Goal: Information Seeking & Learning: Compare options

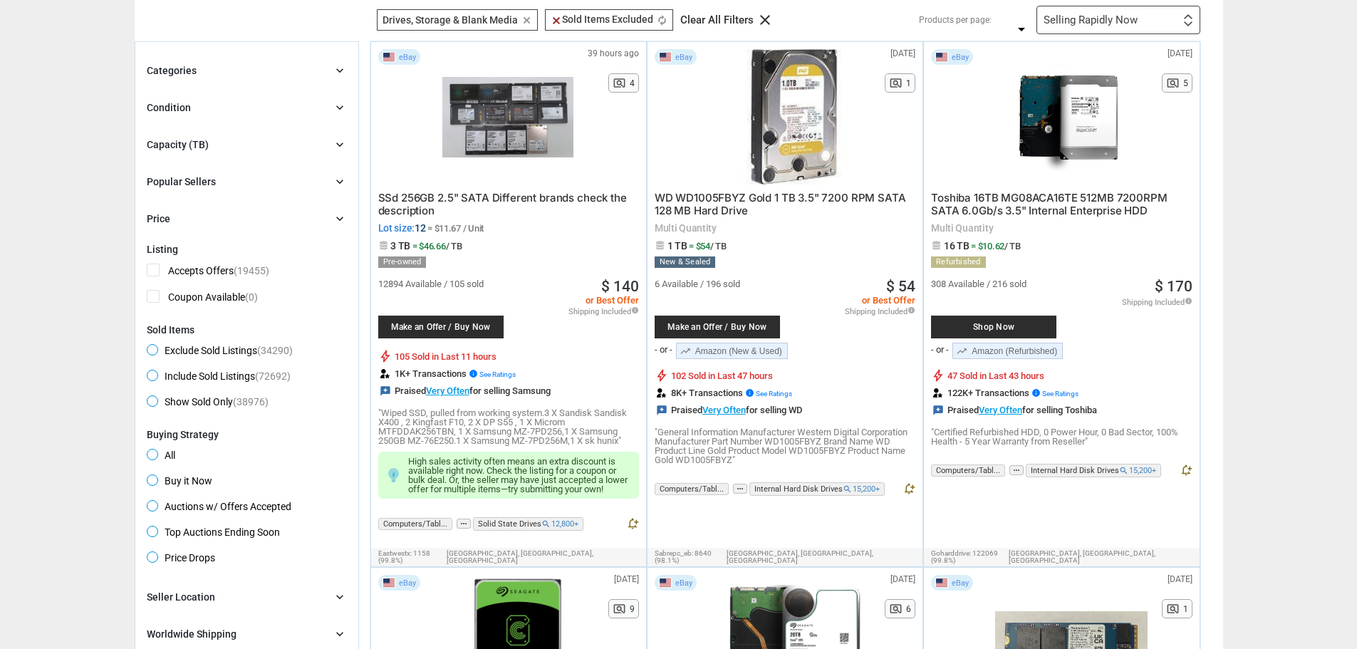
scroll to position [71, 0]
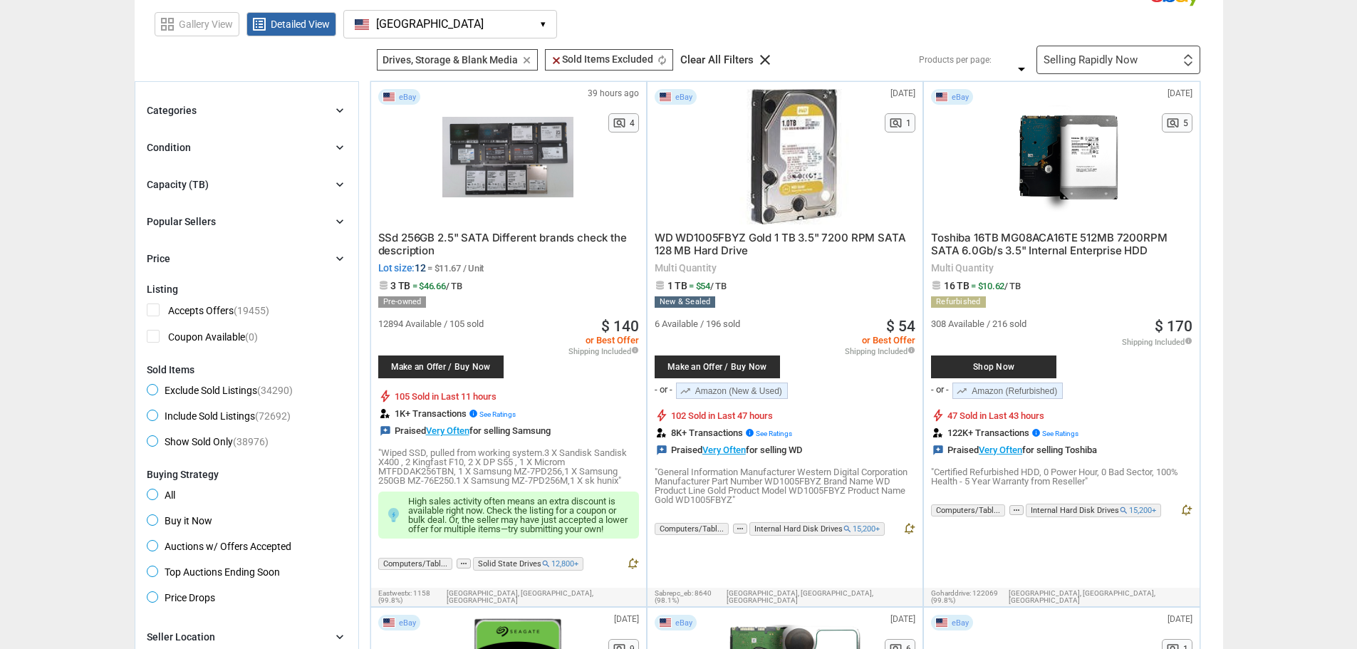
click at [1120, 55] on div "Selling Rapidly Now" at bounding box center [1091, 60] width 94 height 11
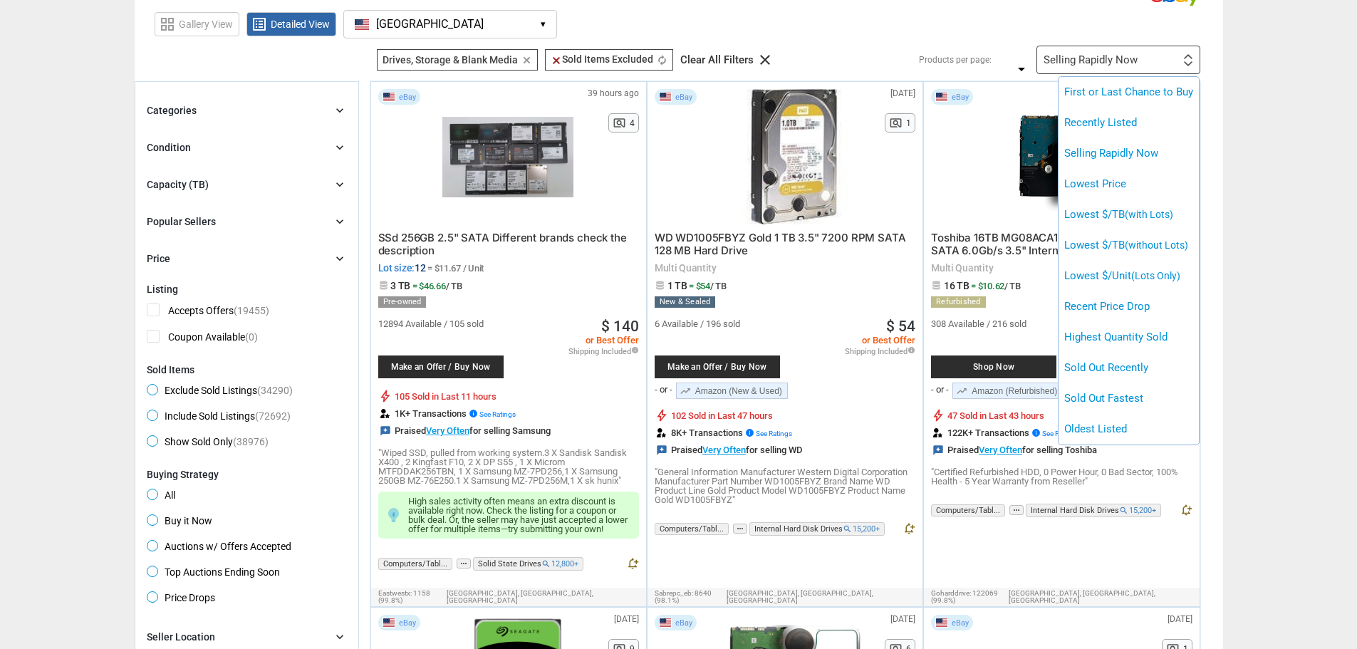
click at [1099, 251] on li "Lowest $/TB (without Lots)" at bounding box center [1129, 245] width 140 height 31
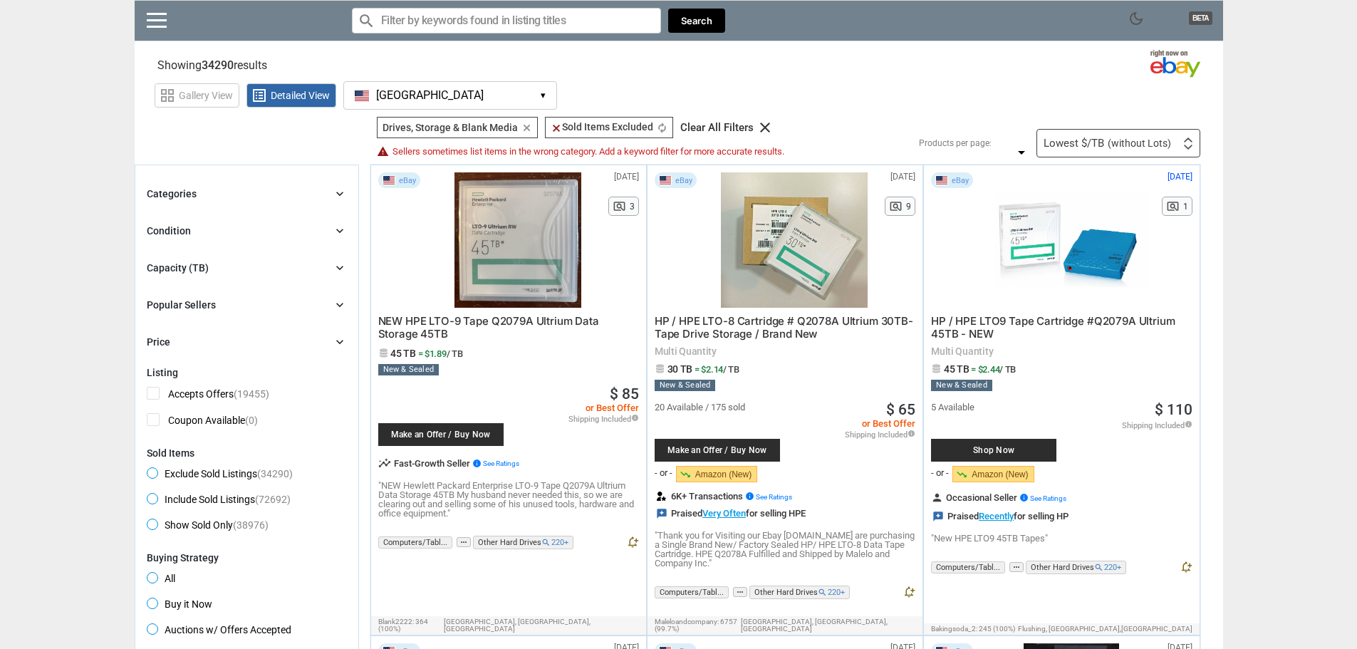
click at [339, 195] on icon "chevron_right" at bounding box center [340, 194] width 14 height 14
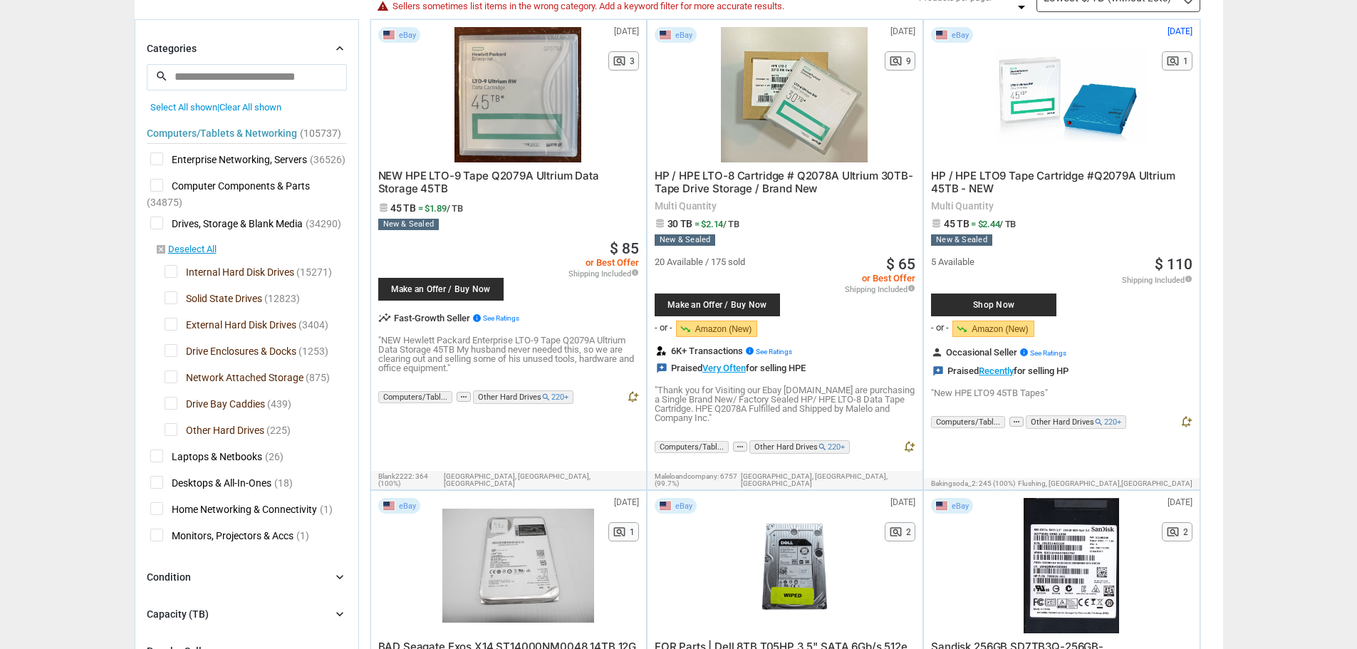
scroll to position [143, 0]
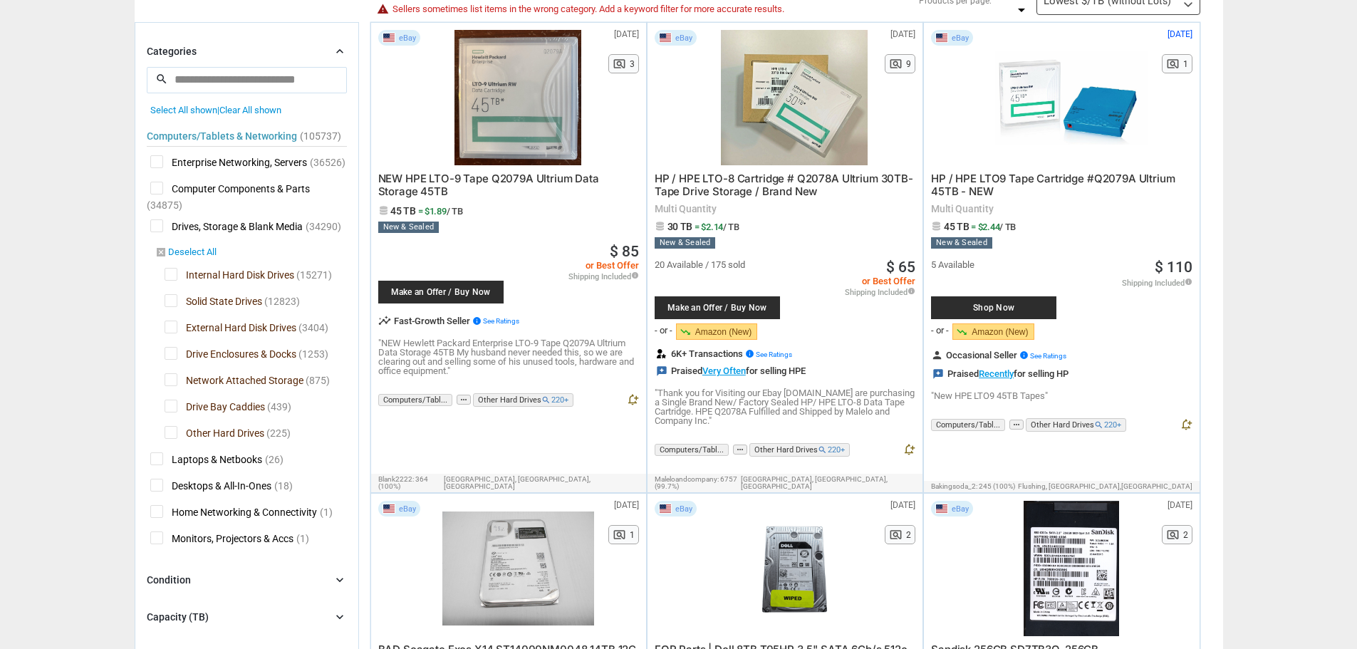
click at [198, 254] on link "disabled_by_default Deselect All" at bounding box center [185, 253] width 61 height 13
click at [167, 279] on span "Internal Hard Disk Drives" at bounding box center [230, 277] width 130 height 18
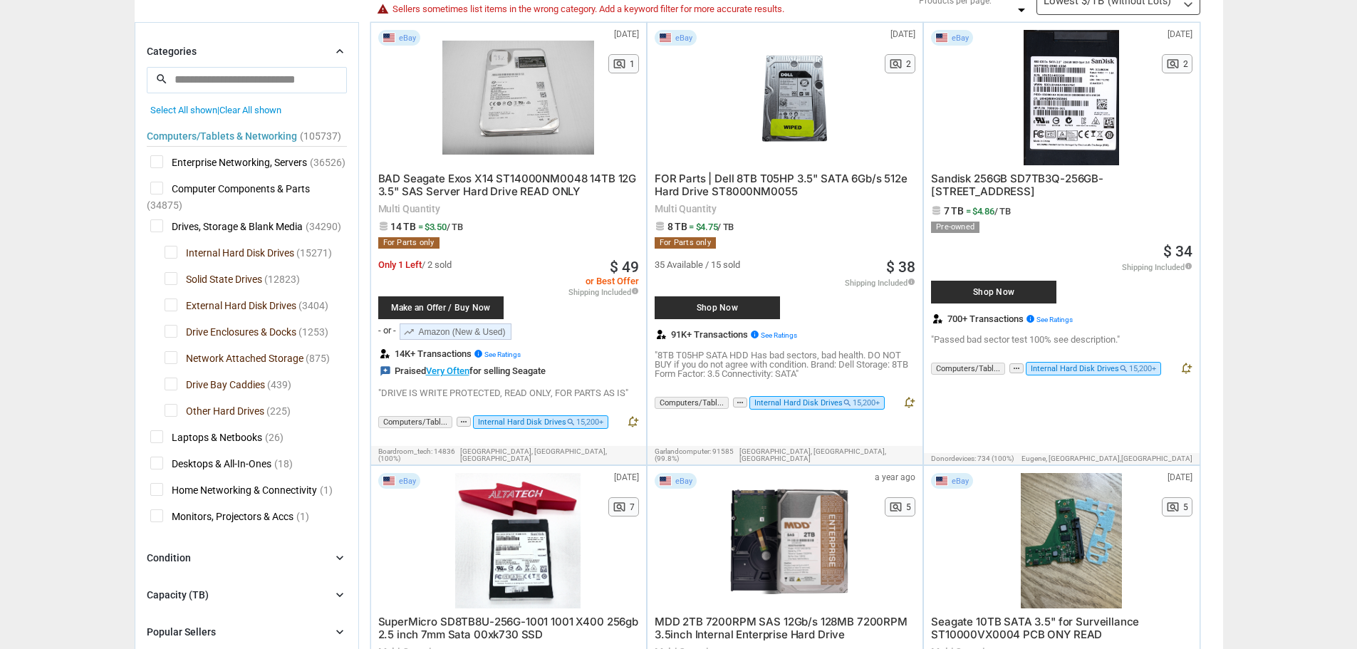
click at [166, 253] on span "Internal Hard Disk Drives" at bounding box center [230, 255] width 130 height 18
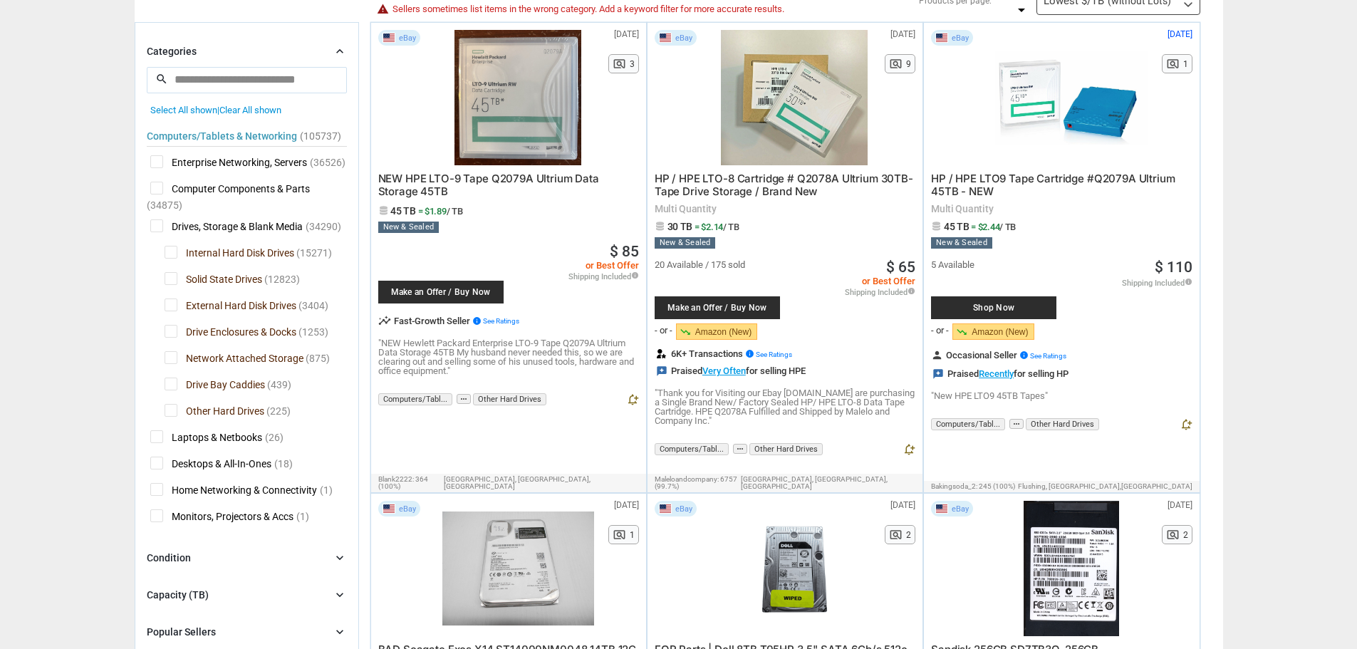
click at [157, 166] on span "Enterprise Networking, Servers" at bounding box center [228, 164] width 157 height 18
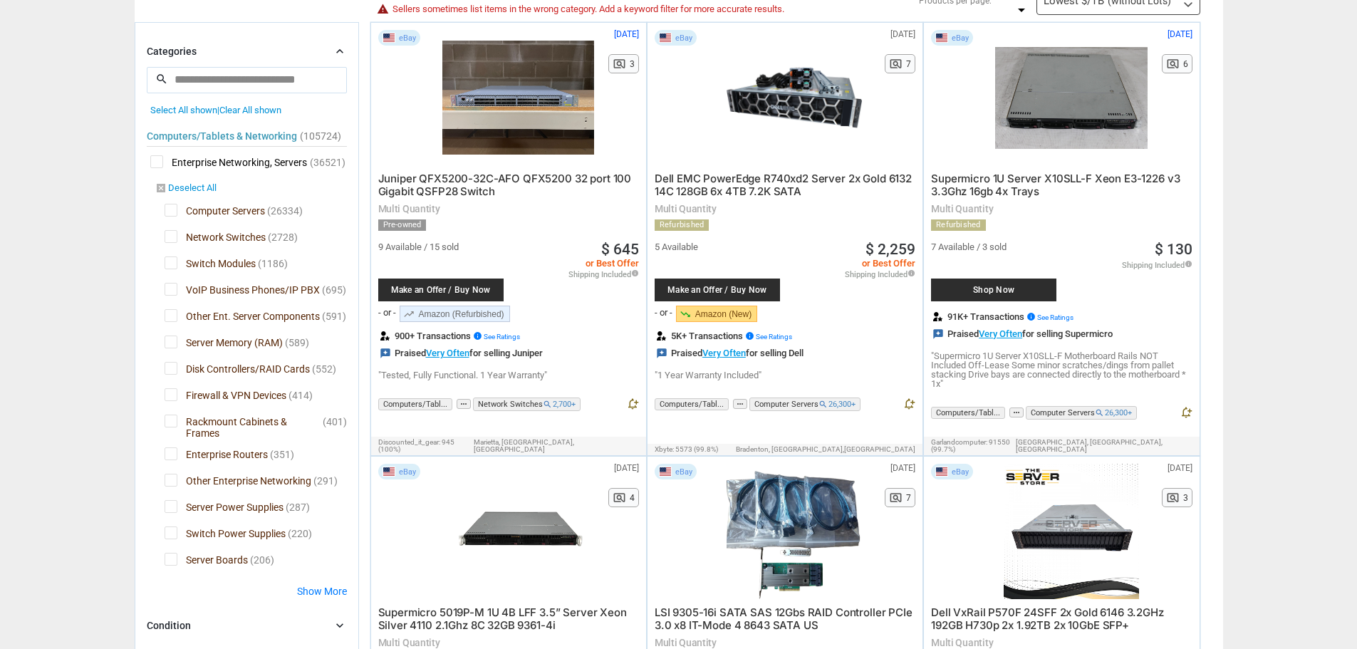
click at [196, 195] on link "disabled_by_default Deselect All" at bounding box center [185, 188] width 61 height 13
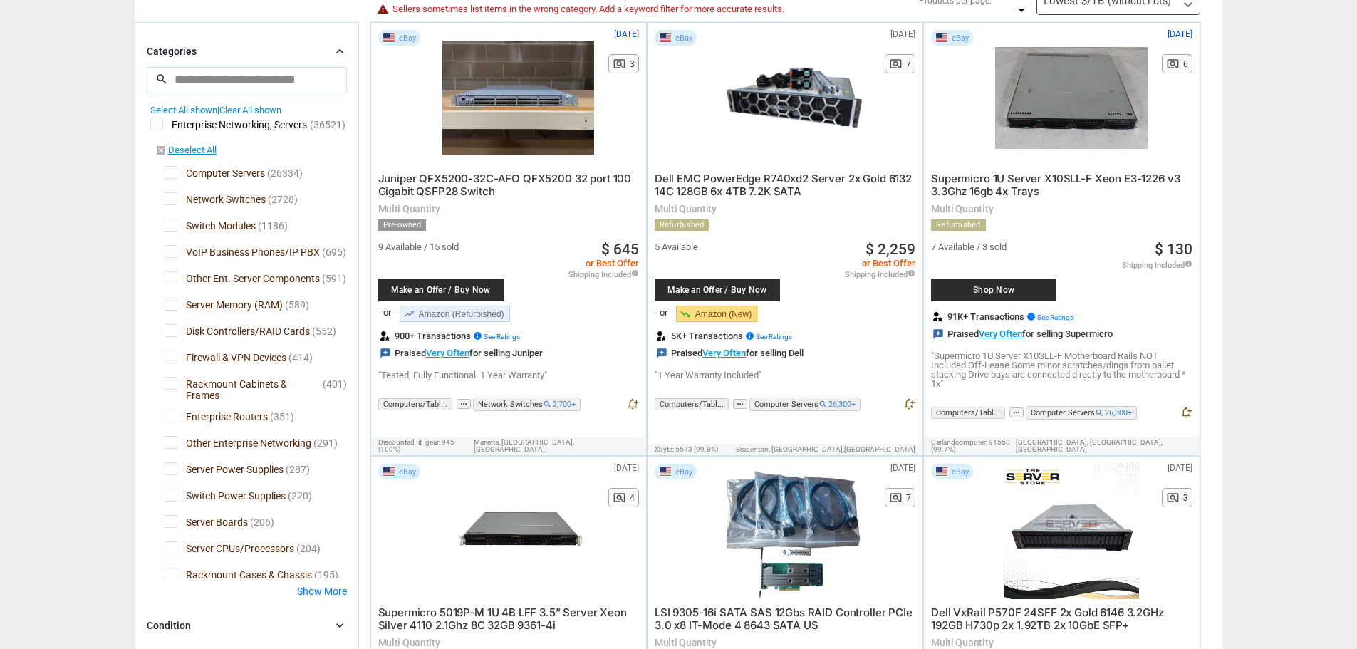
scroll to position [2, 0]
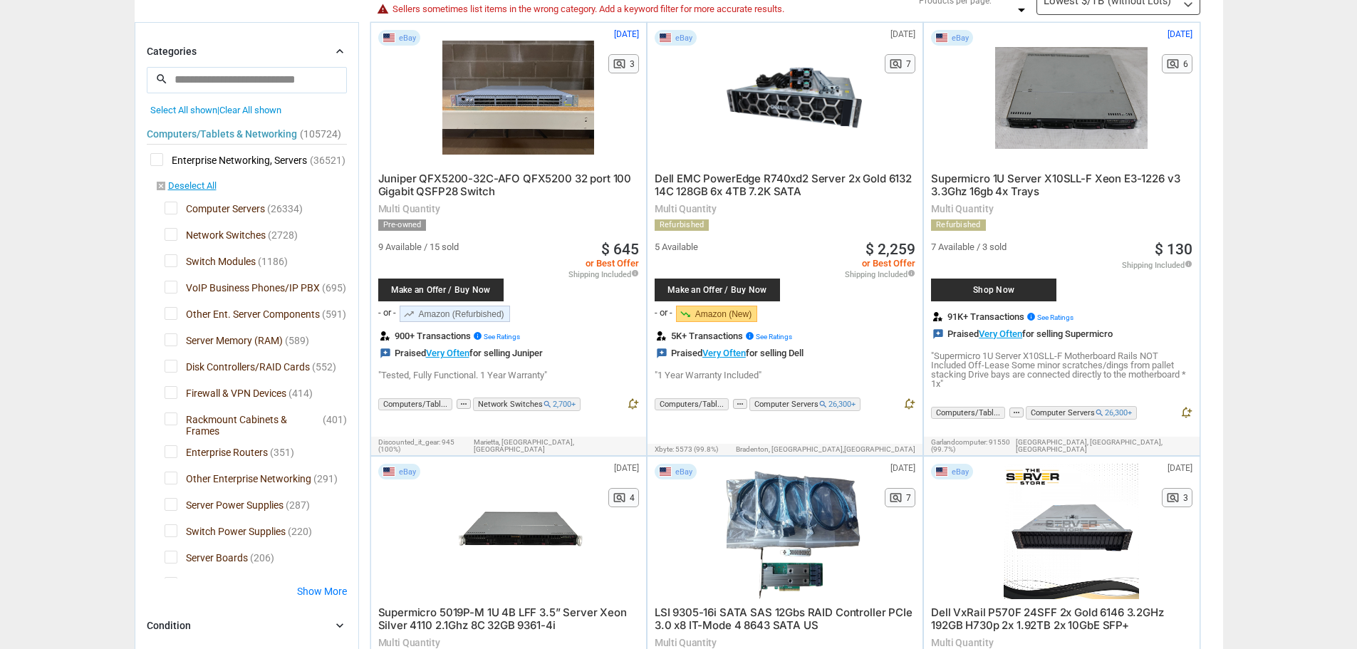
click at [269, 110] on span "Clear All shown" at bounding box center [250, 110] width 62 height 11
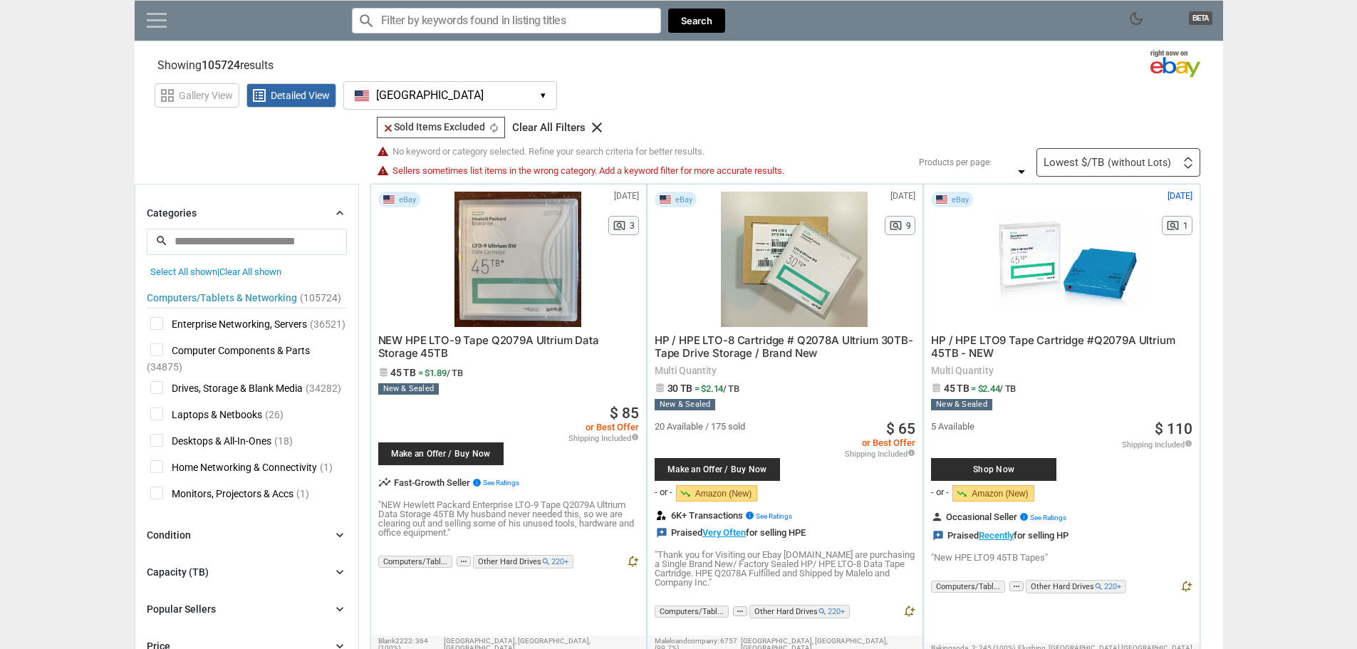
click at [155, 24] on link at bounding box center [157, 20] width 20 height 14
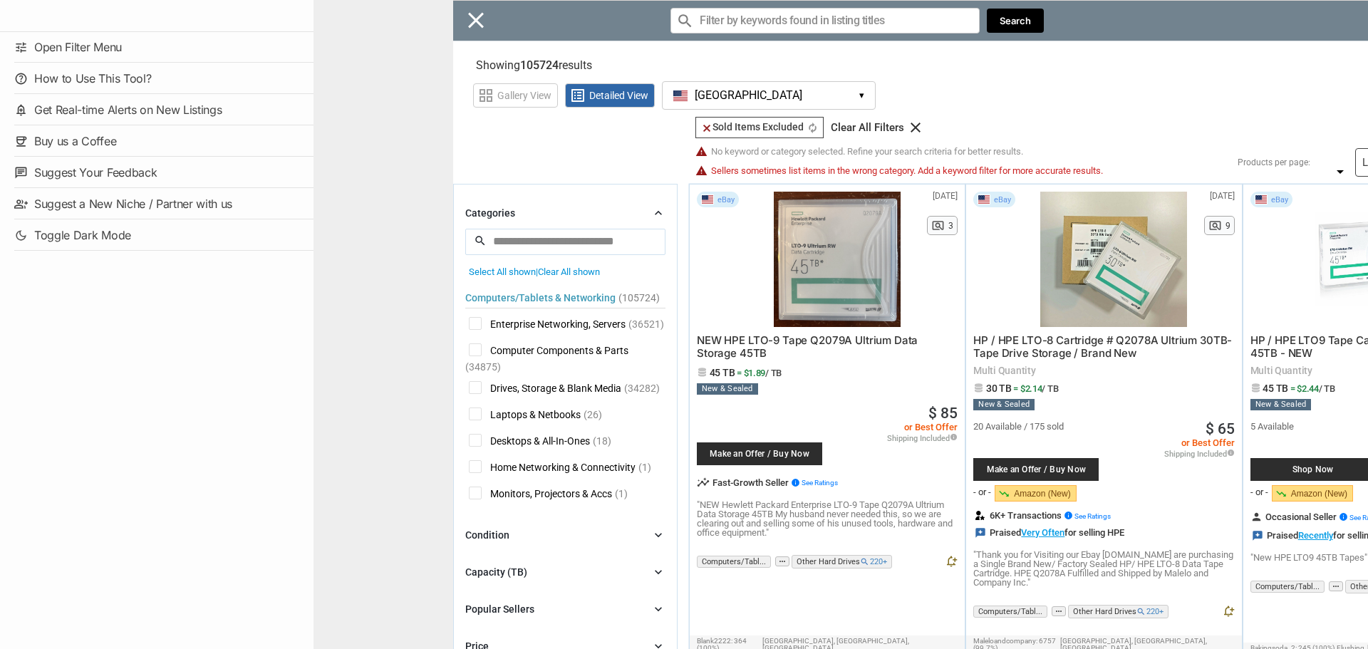
click at [474, 22] on div "Close menu" at bounding box center [998, 324] width 1368 height 649
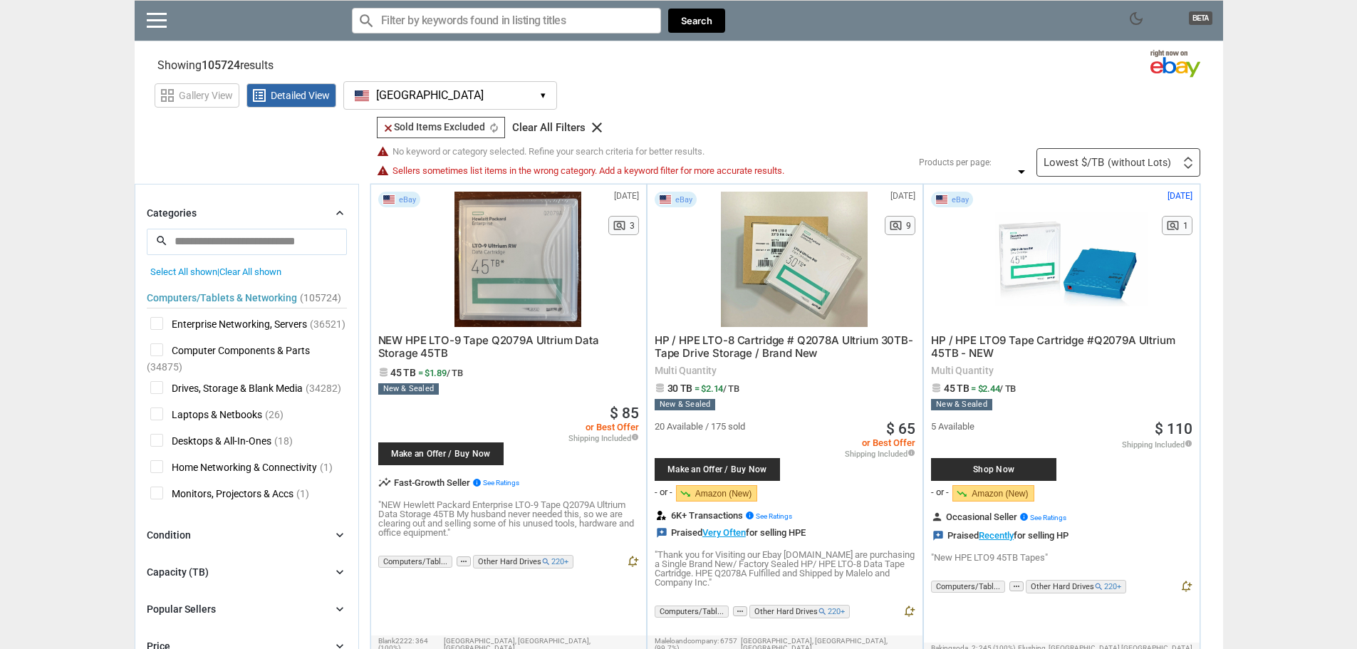
click at [598, 128] on icon "clear" at bounding box center [597, 127] width 17 height 17
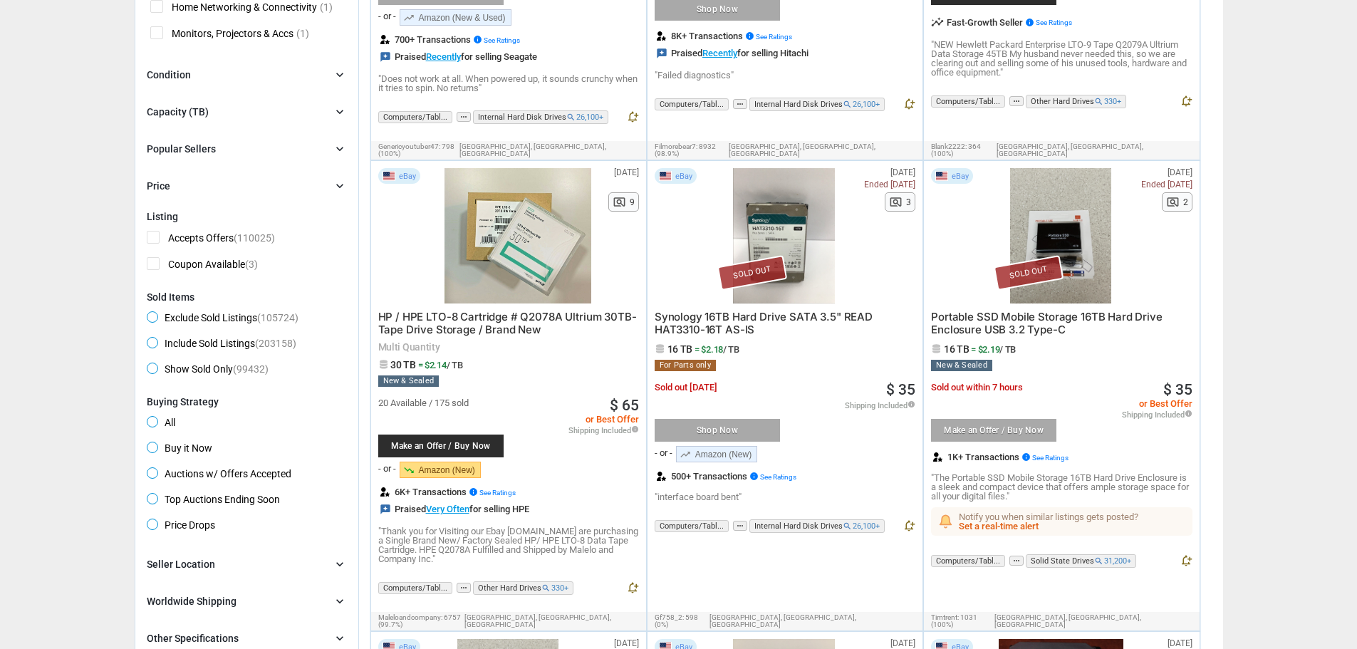
scroll to position [499, 0]
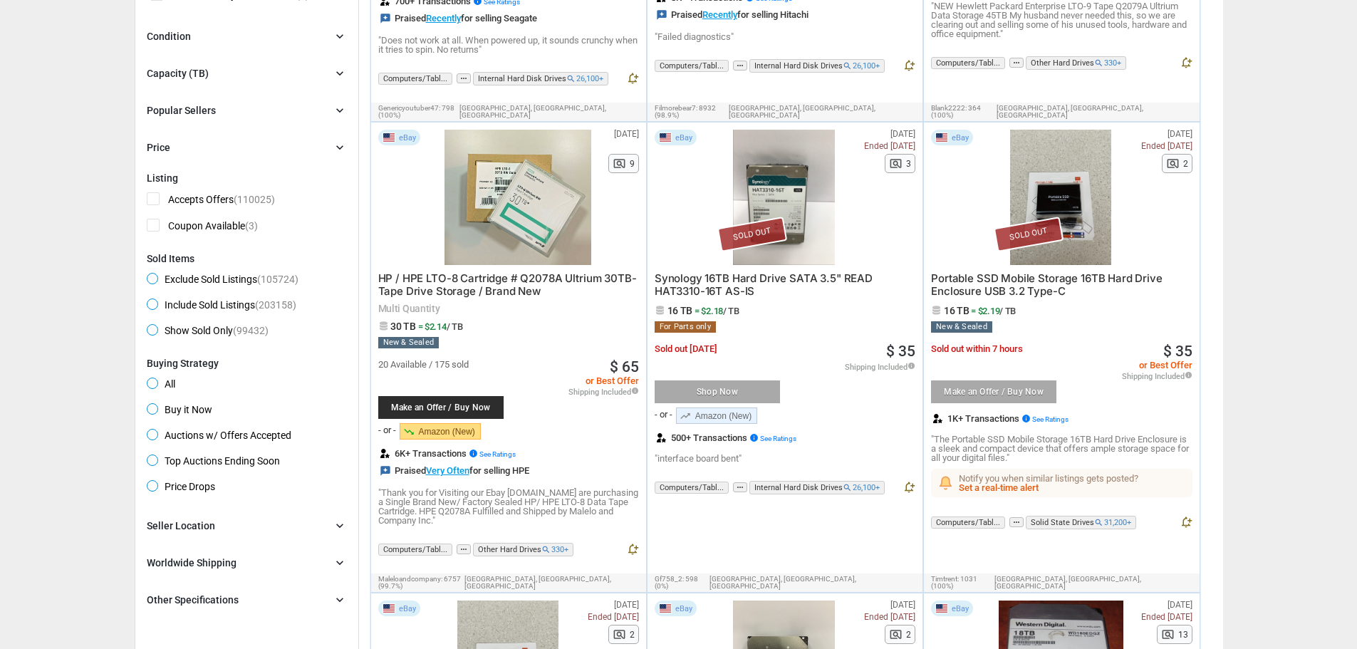
click at [156, 413] on span "Buy it Now" at bounding box center [180, 411] width 66 height 17
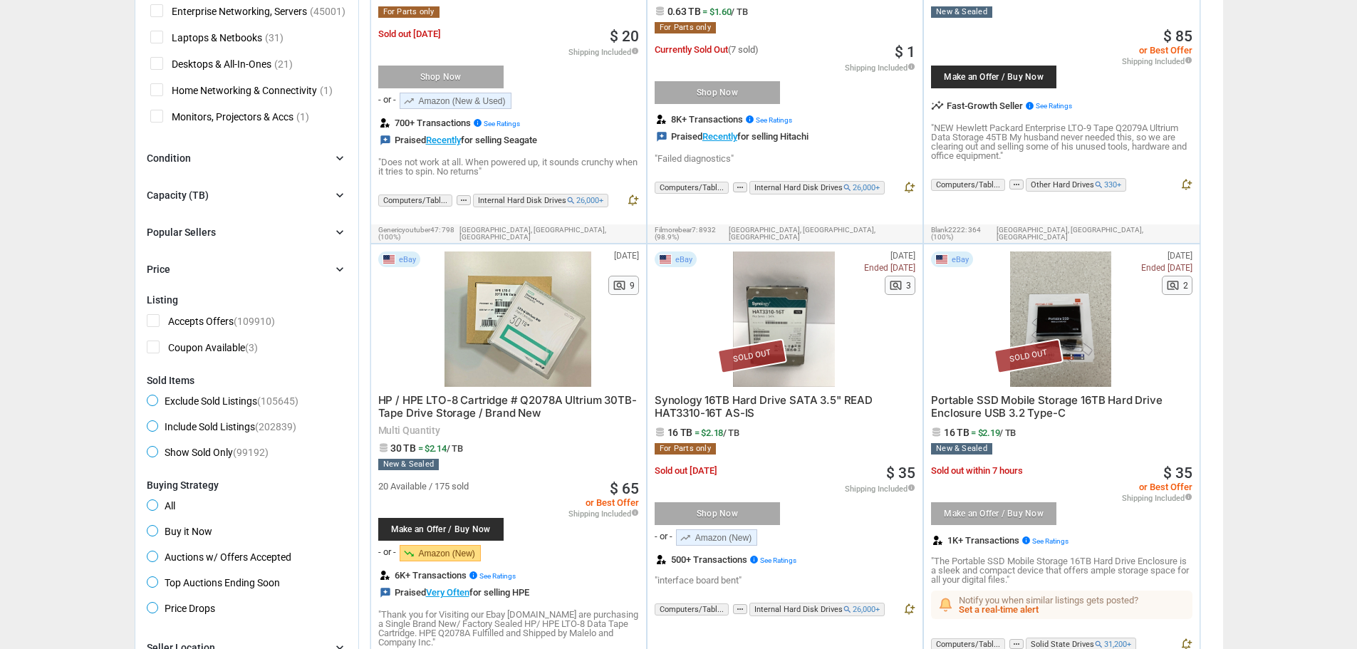
scroll to position [356, 0]
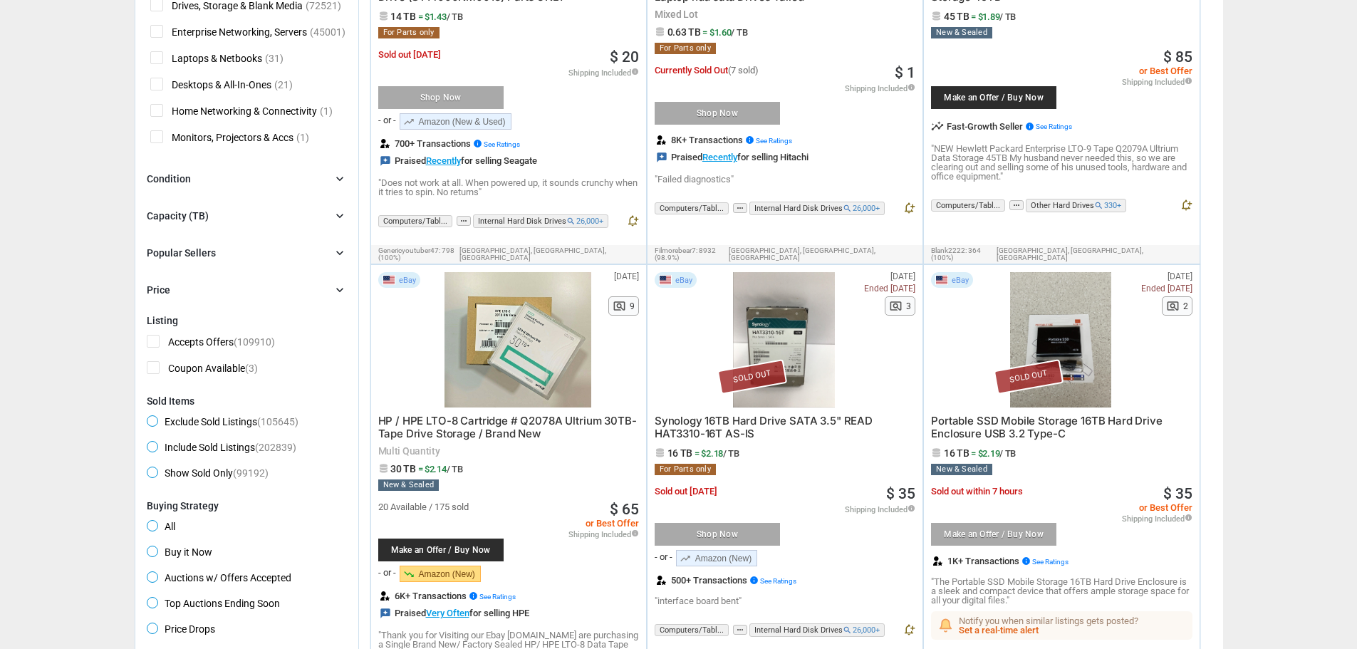
click at [339, 178] on icon "chevron_right" at bounding box center [340, 179] width 14 height 14
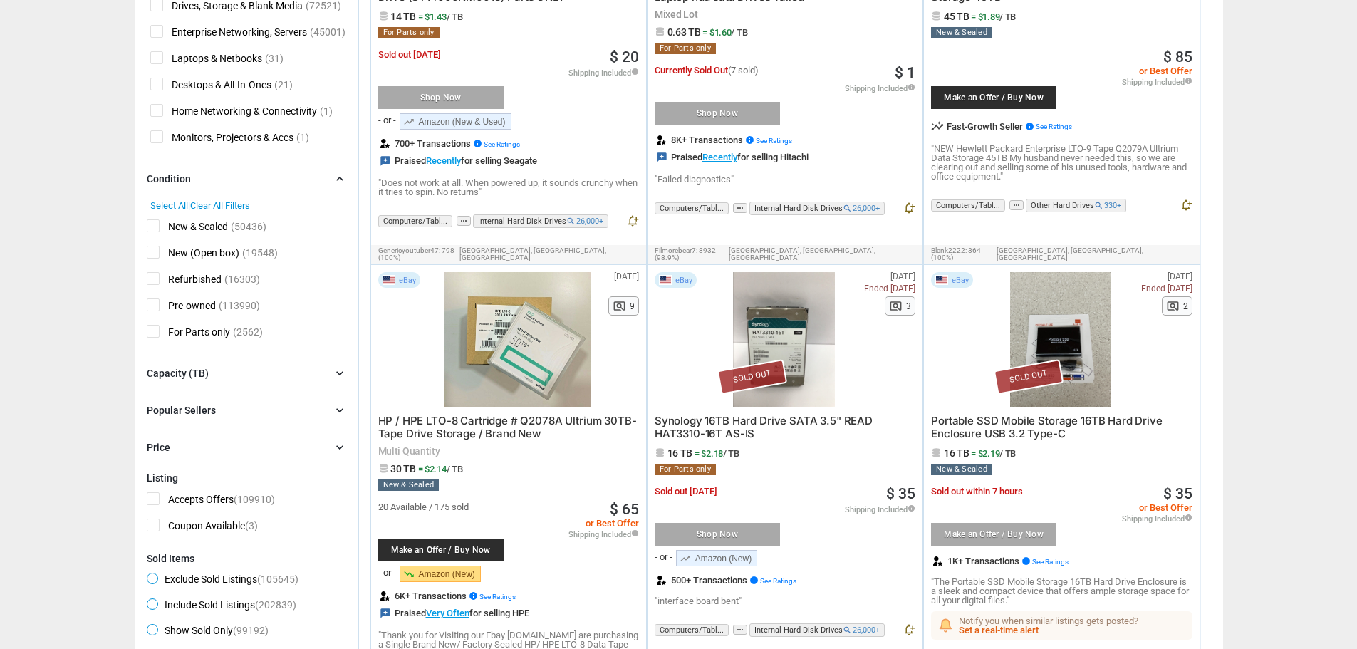
click at [154, 300] on span "Pre-owned" at bounding box center [181, 308] width 69 height 18
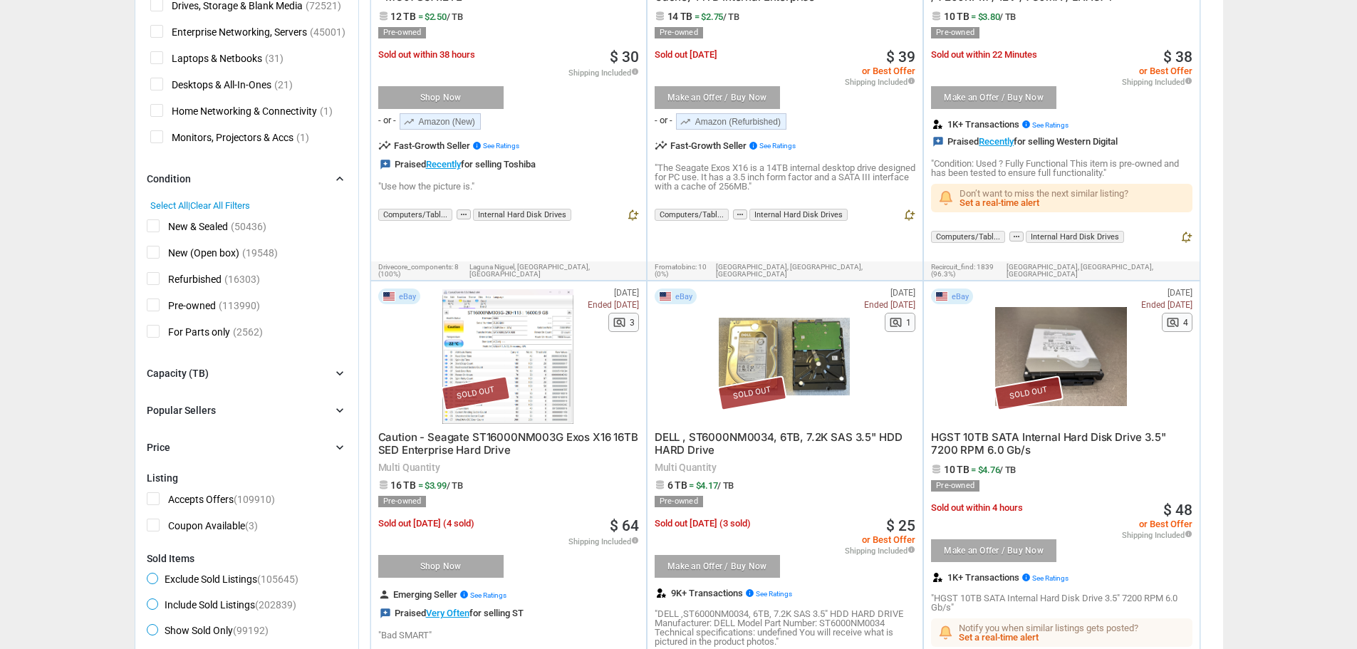
click at [152, 281] on span "Refurbished" at bounding box center [184, 281] width 75 height 18
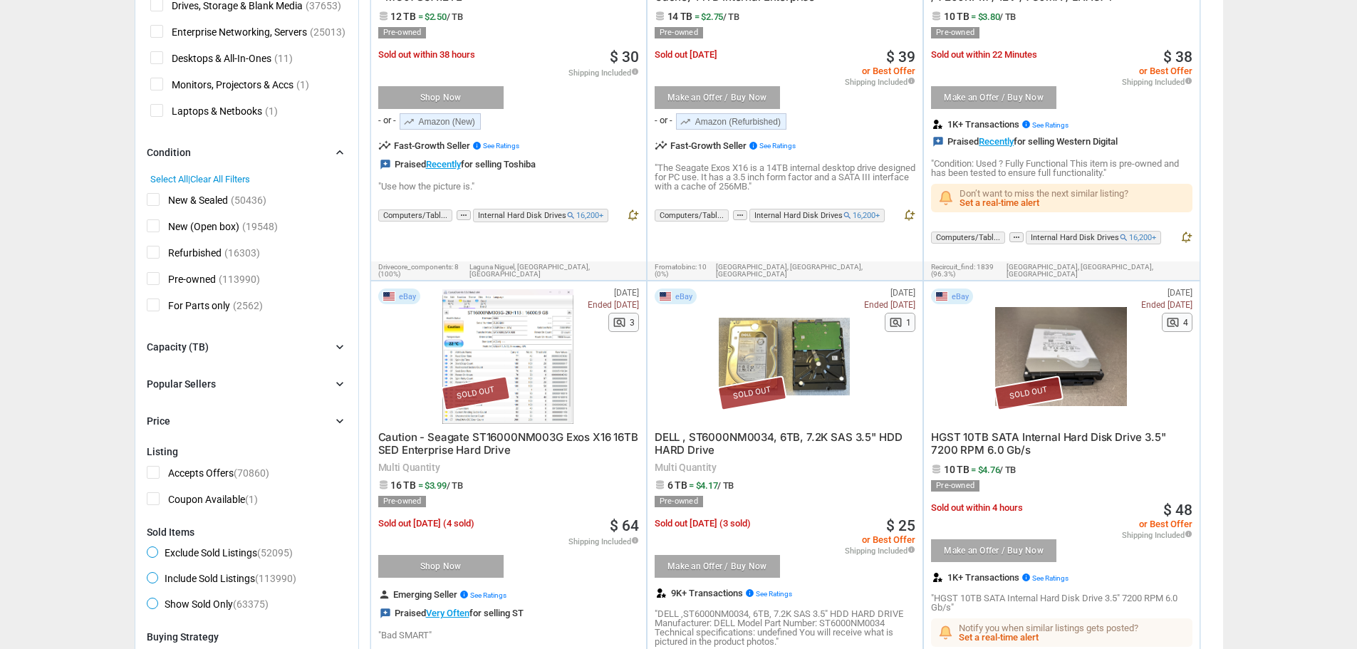
click at [153, 255] on span "Refurbished" at bounding box center [184, 255] width 75 height 18
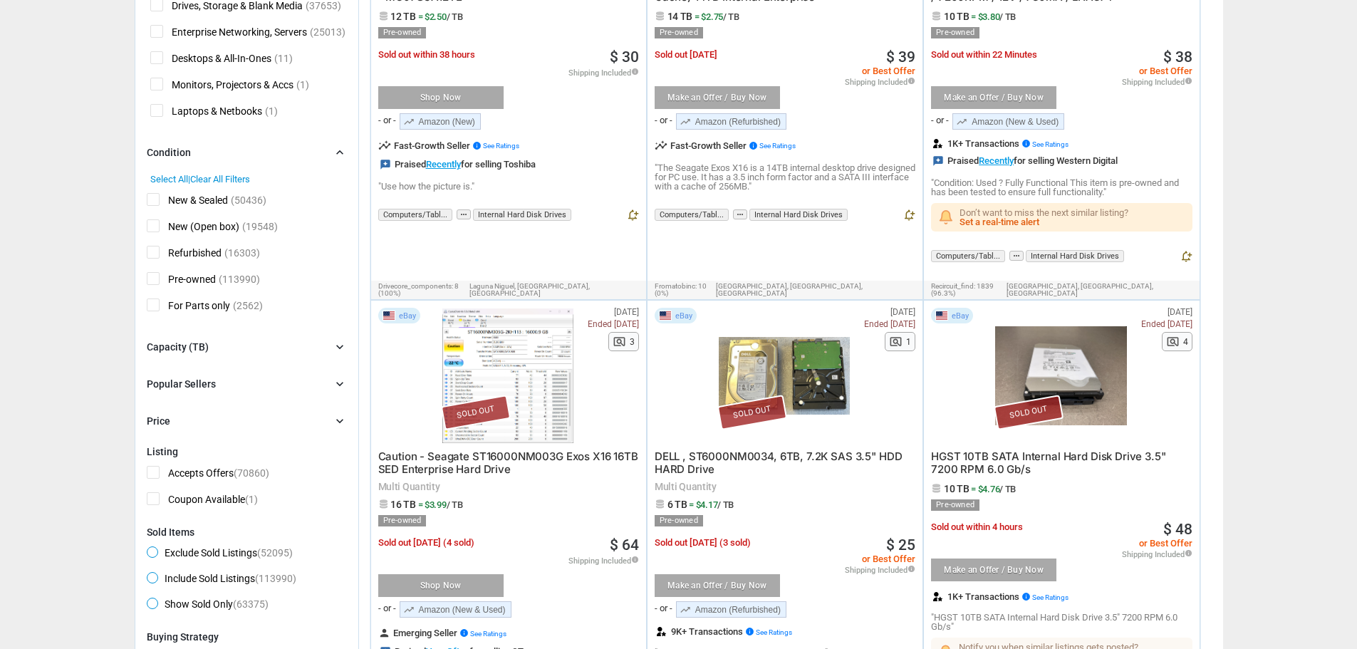
click at [153, 255] on span "Refurbished" at bounding box center [184, 255] width 75 height 18
click at [155, 229] on span "New (Open box)" at bounding box center [193, 228] width 93 height 18
click at [155, 202] on span "New & Sealed" at bounding box center [187, 202] width 81 height 18
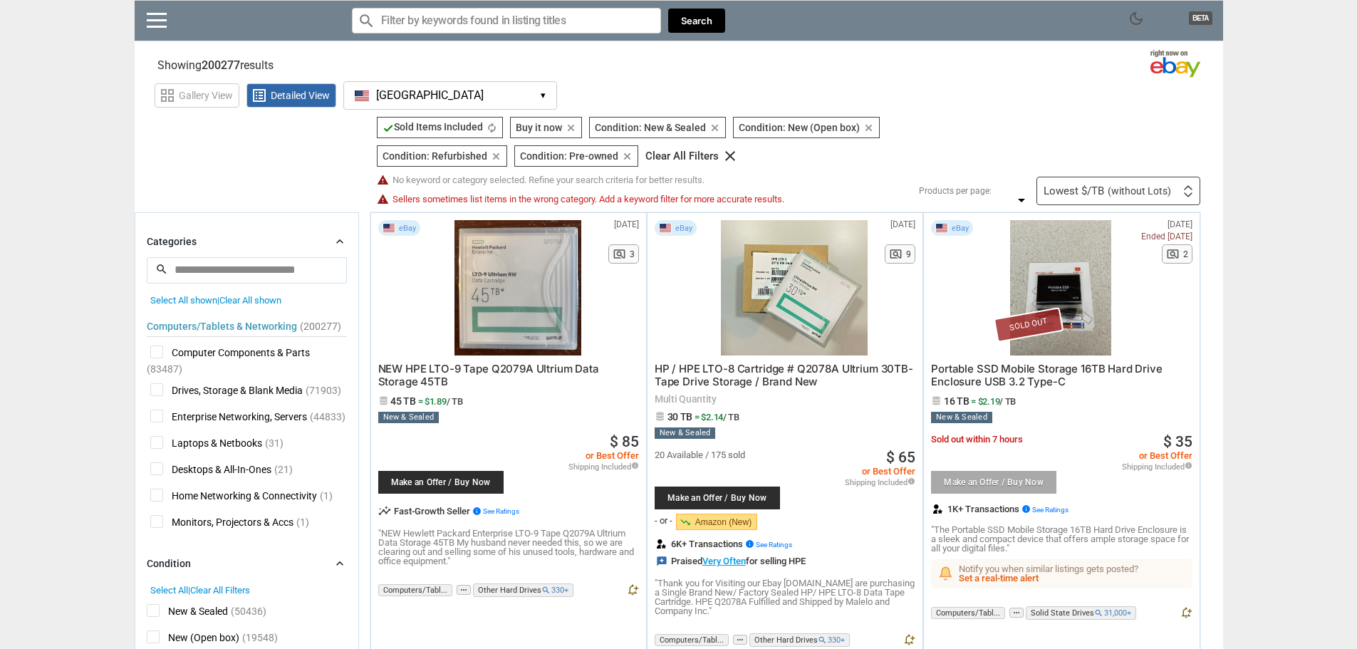
click at [417, 125] on span "check Sold Items Included" at bounding box center [433, 126] width 100 height 11
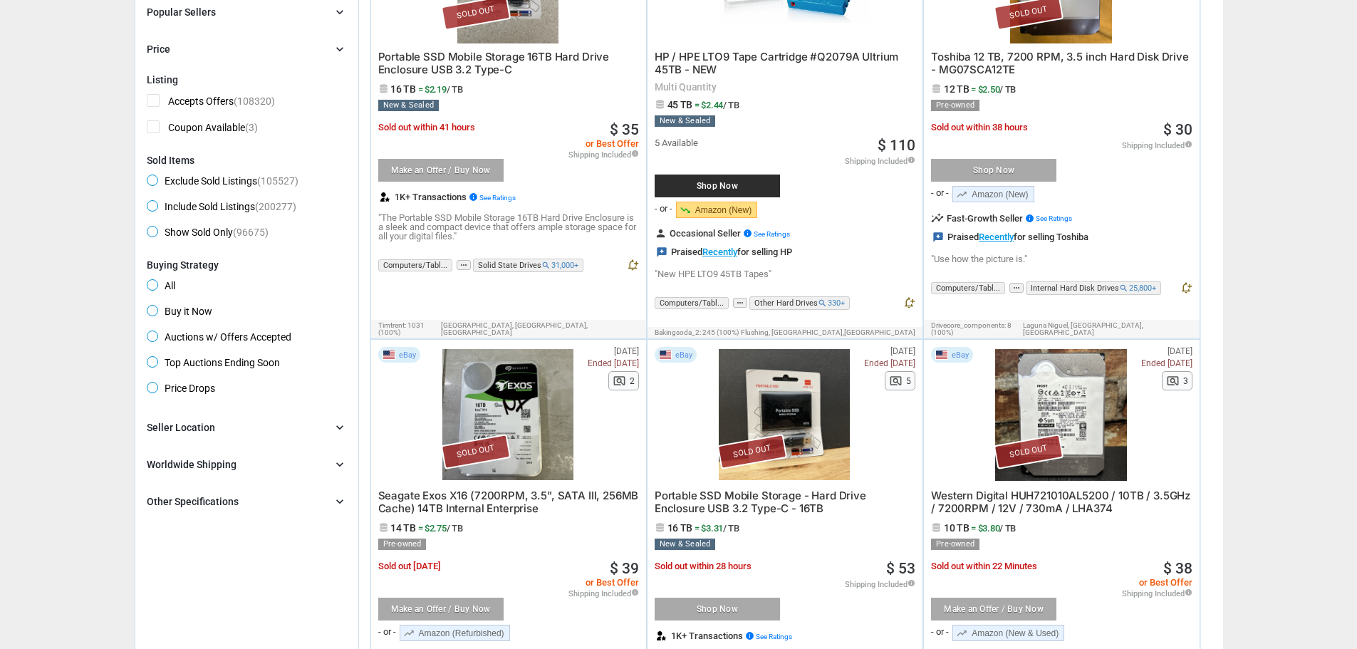
scroll to position [784, 0]
click at [338, 501] on icon "chevron_right" at bounding box center [340, 501] width 14 height 14
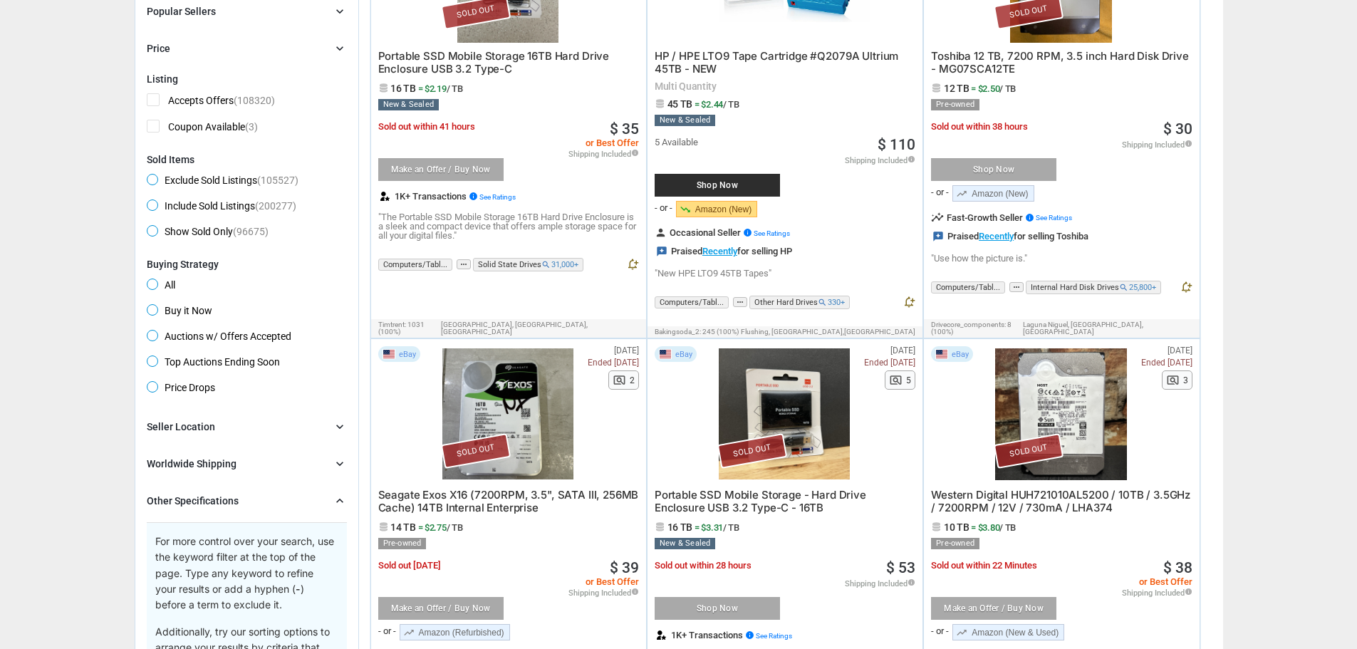
click at [154, 184] on span "Exclude Sold Listings (105527)" at bounding box center [223, 182] width 152 height 17
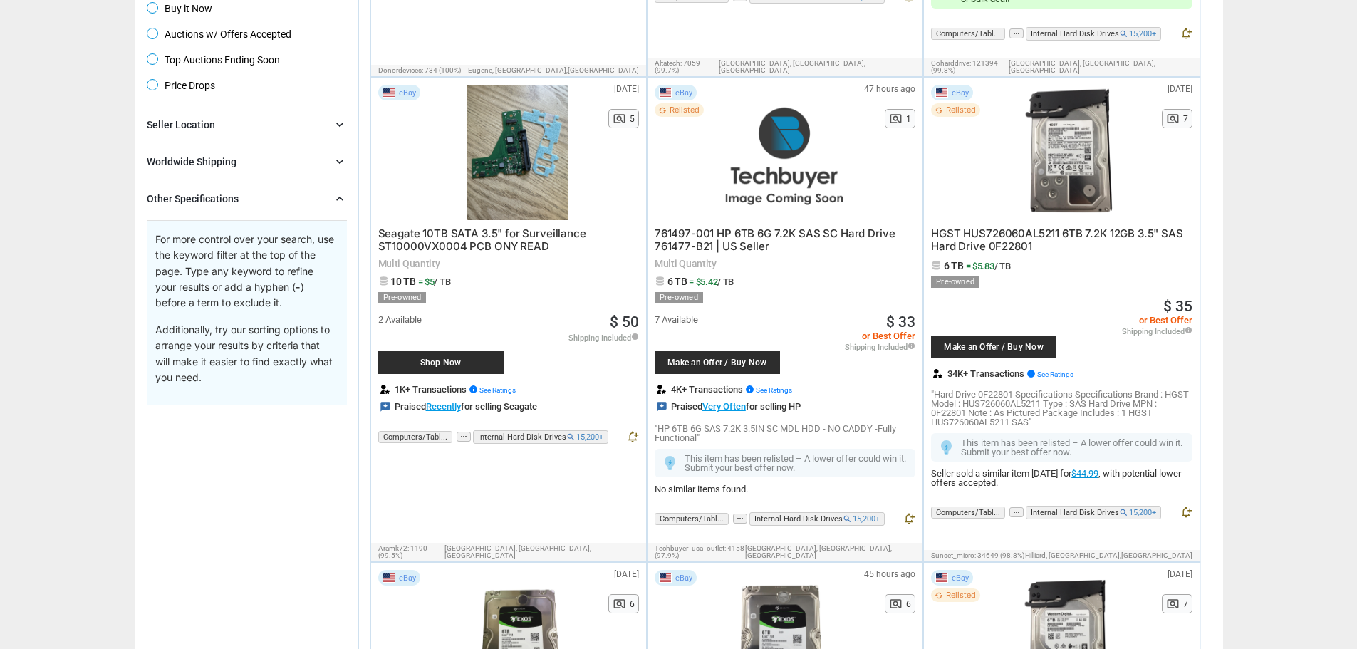
scroll to position [1140, 0]
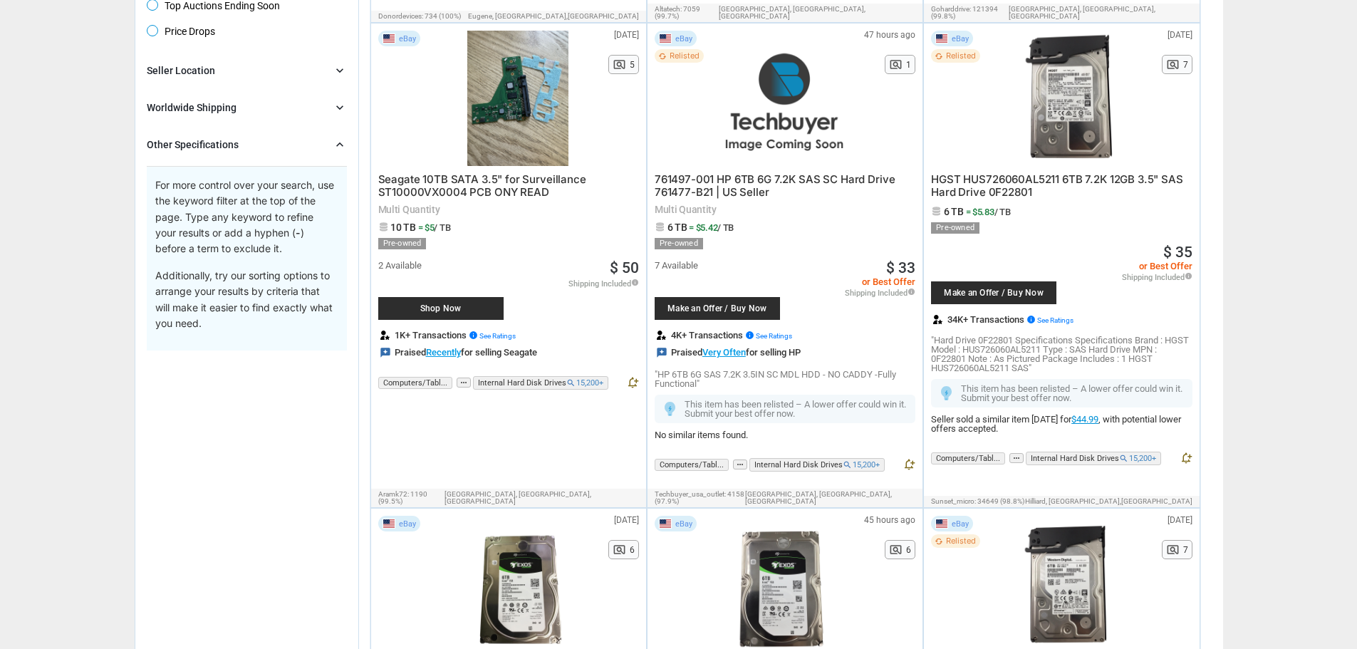
click at [968, 176] on span "HGST HUS726060AL5211 6TB 7.2K 12GB 3.5" SAS Hard Drive 0F22801" at bounding box center [1057, 185] width 252 height 26
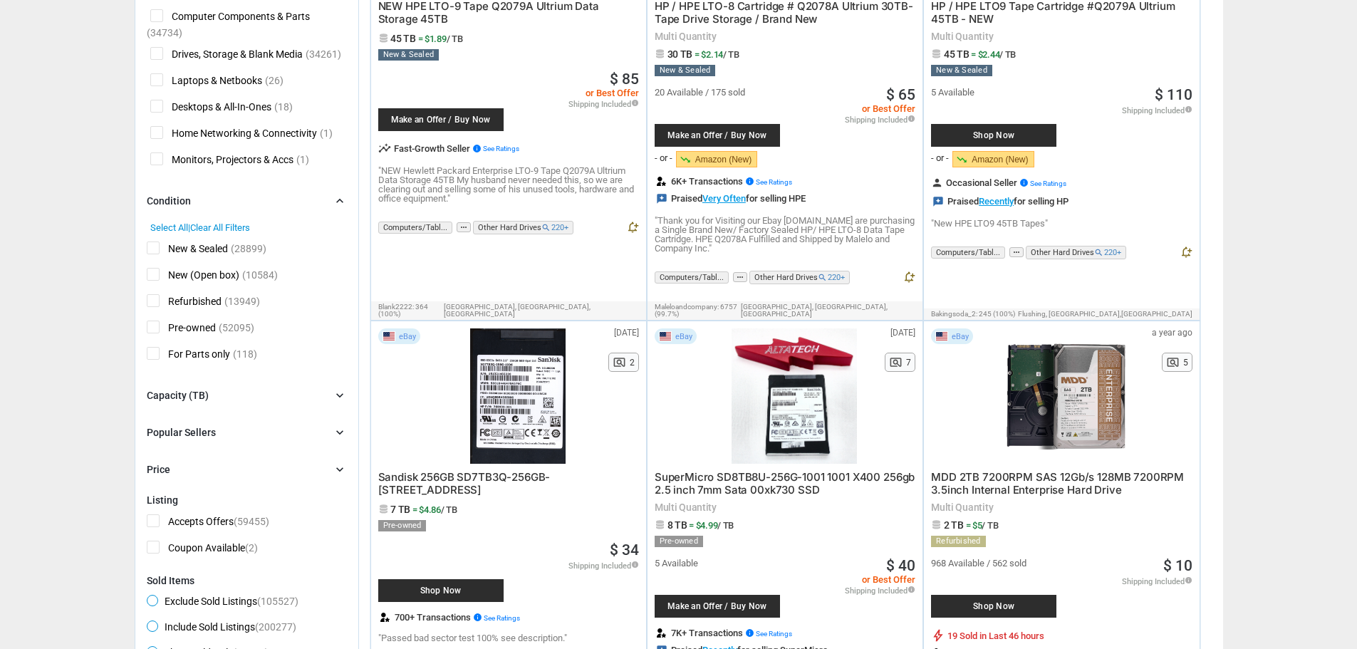
scroll to position [285, 0]
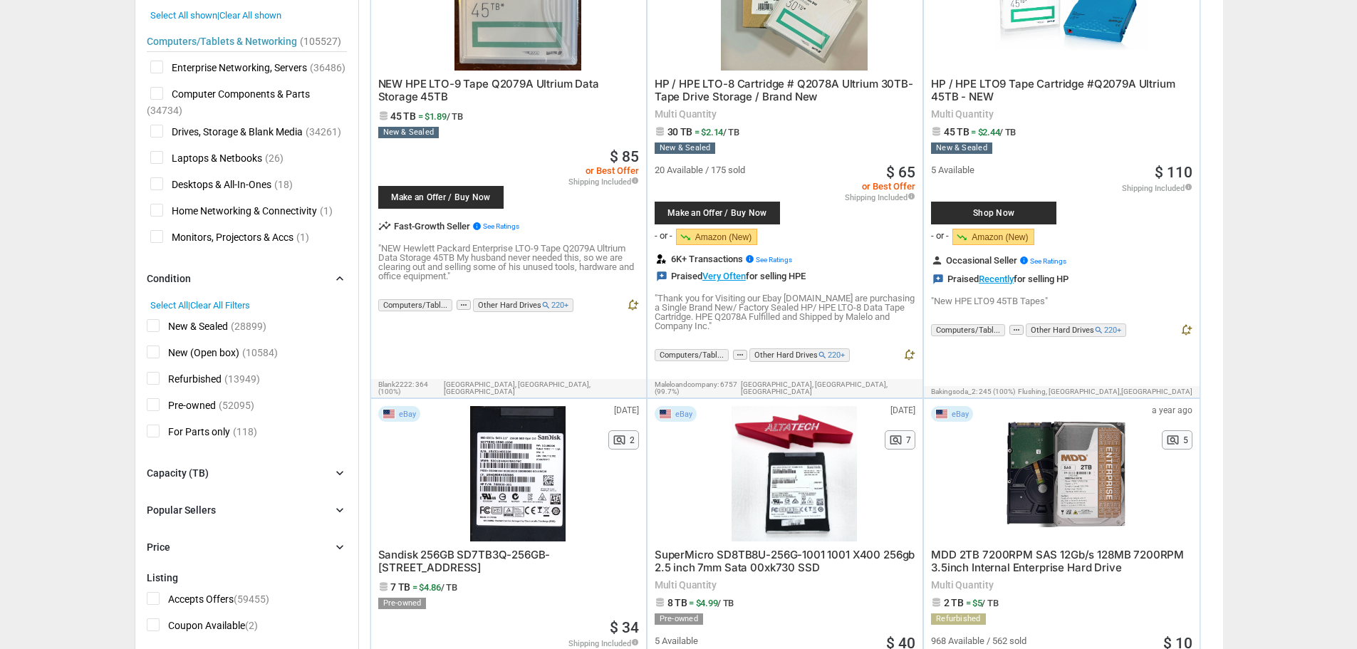
click at [344, 473] on icon "chevron_right" at bounding box center [340, 473] width 14 height 14
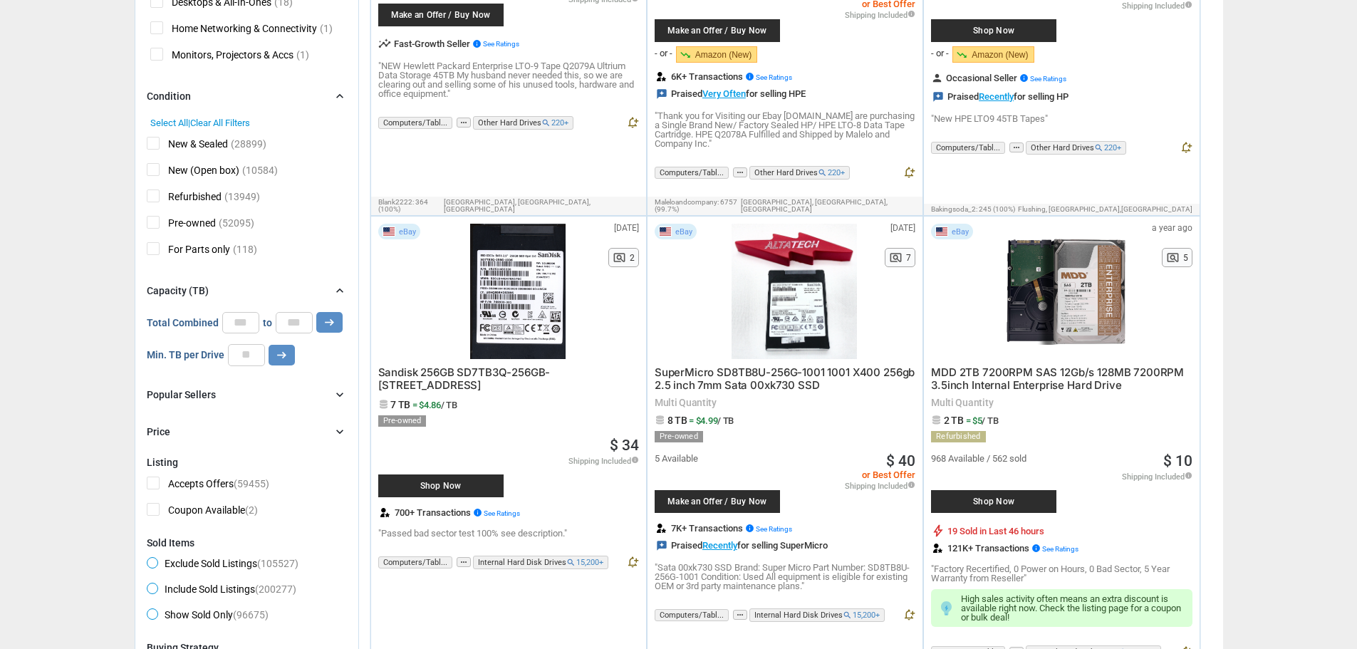
scroll to position [499, 0]
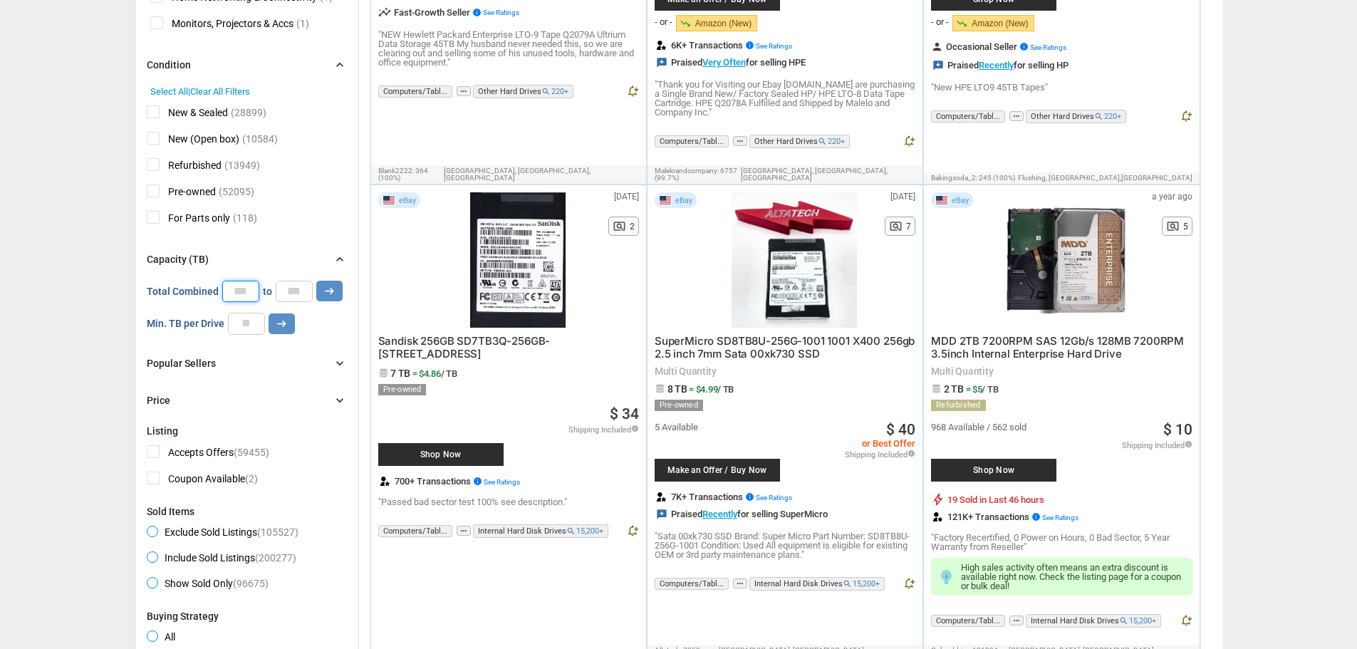
click at [234, 294] on input "number" at bounding box center [240, 291] width 37 height 21
type input "**"
drag, startPoint x: 244, startPoint y: 294, endPoint x: 203, endPoint y: 289, distance: 40.9
click at [203, 289] on div "Total Combined ** to arrow_right_alt" at bounding box center [245, 291] width 196 height 21
type input "*"
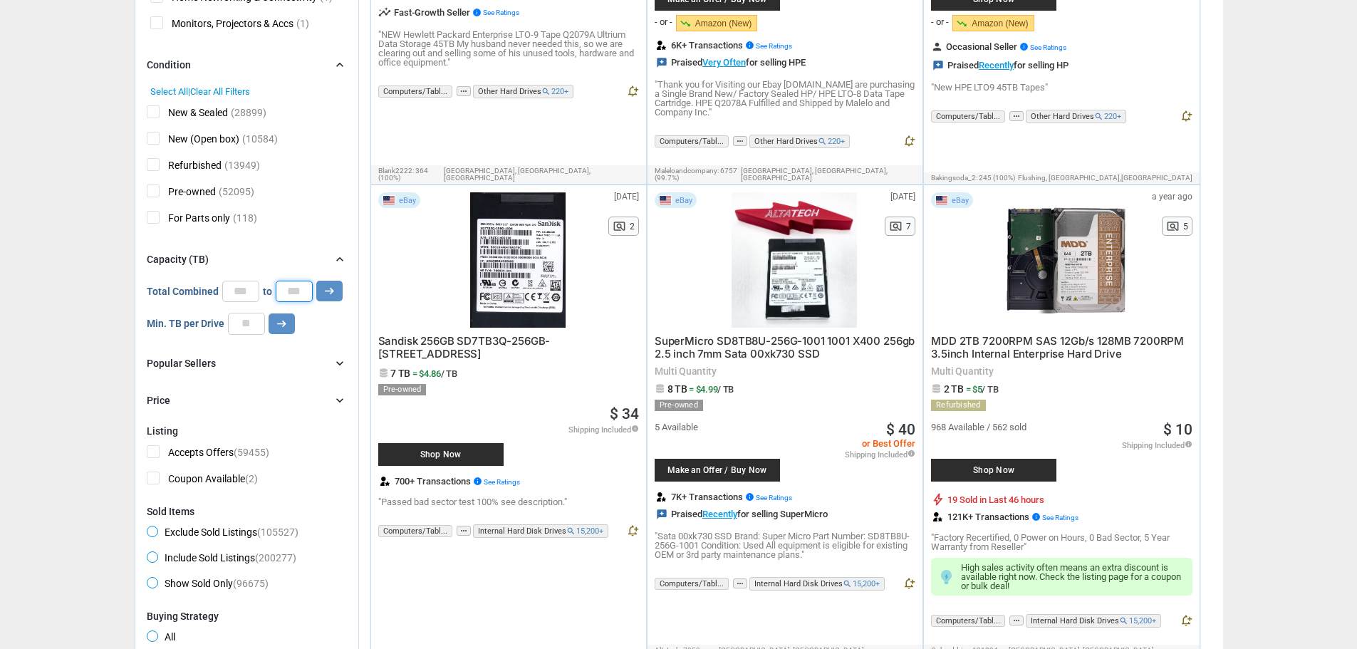
click at [294, 291] on input "number" at bounding box center [294, 291] width 37 height 21
click at [325, 293] on icon "arrow_right_alt" at bounding box center [330, 291] width 14 height 14
type input "*****"
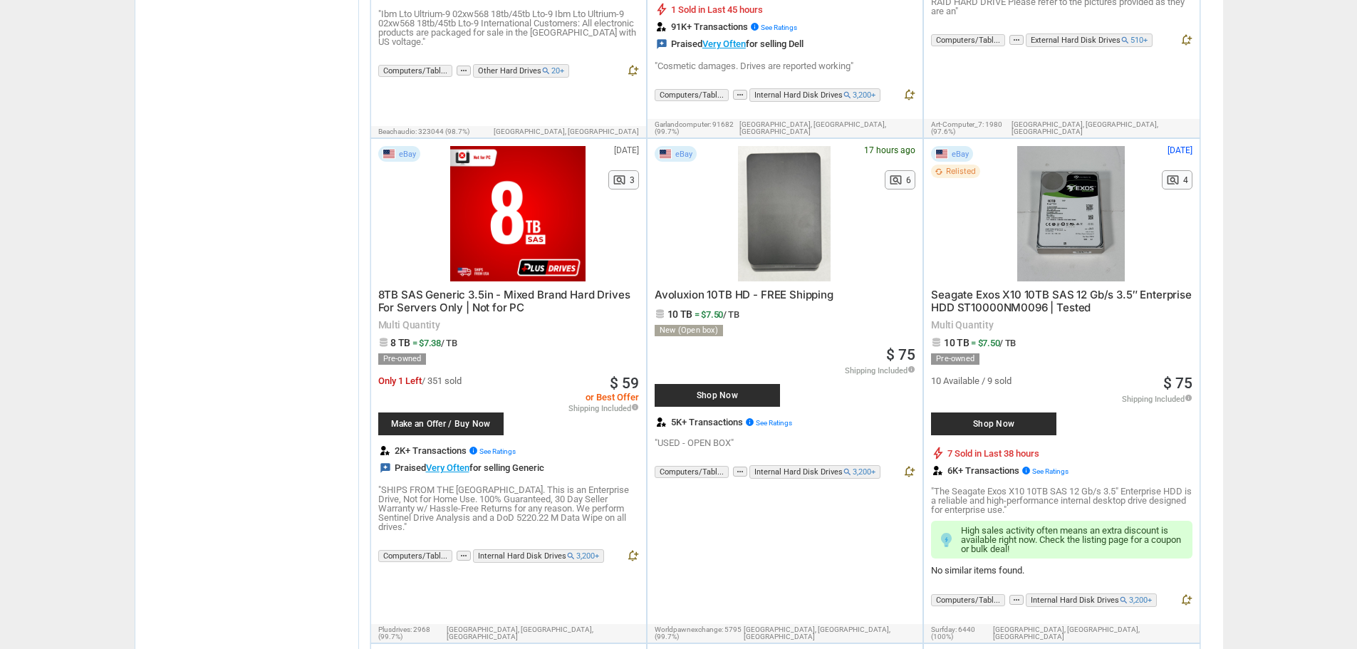
scroll to position [1496, 0]
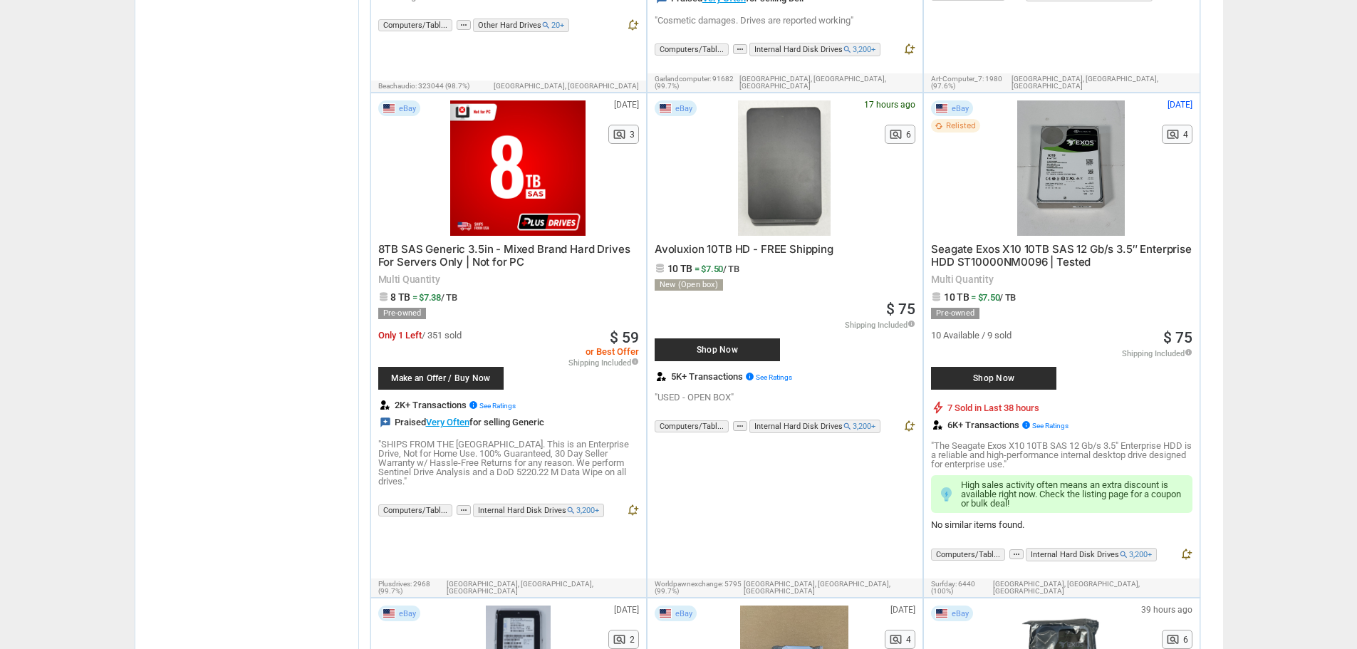
click at [1006, 242] on span "Seagate Exos X10 10TB SAS 12 Gb/s 3.5″ Enterprise HDD ST10000NM0096 | Tested" at bounding box center [1061, 255] width 261 height 26
